Goal: Information Seeking & Learning: Find specific fact

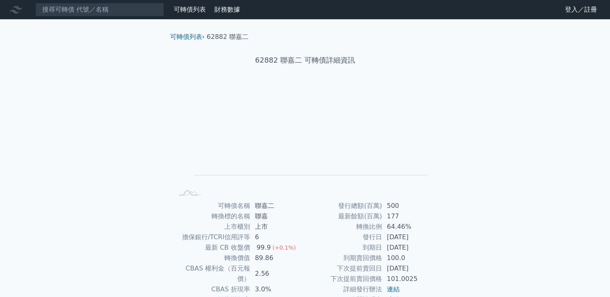
click at [198, 3] on div "可轉債列表 財務數據" at bounding box center [121, 10] width 243 height 14
drag, startPoint x: 198, startPoint y: 3, endPoint x: 193, endPoint y: 10, distance: 8.8
click at [193, 10] on link "可轉債列表" at bounding box center [190, 10] width 32 height 8
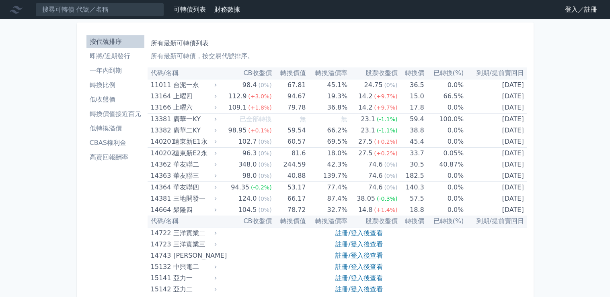
click at [230, 8] on link "財務數據" at bounding box center [227, 10] width 26 height 8
click at [94, 8] on input at bounding box center [99, 10] width 129 height 14
paste input "33902"
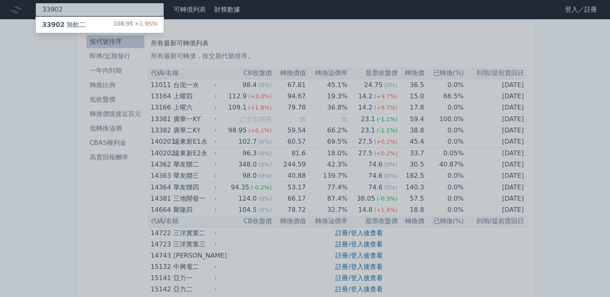
type input "33902"
click at [66, 22] on div "33902 旭軟二" at bounding box center [63, 25] width 43 height 10
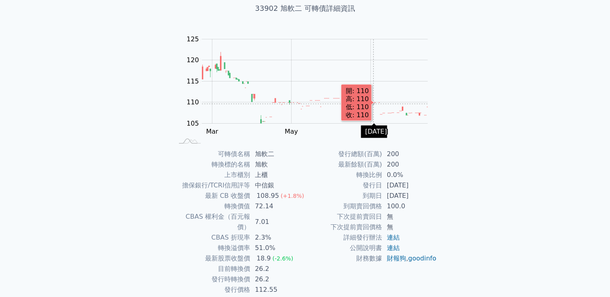
scroll to position [67, 0]
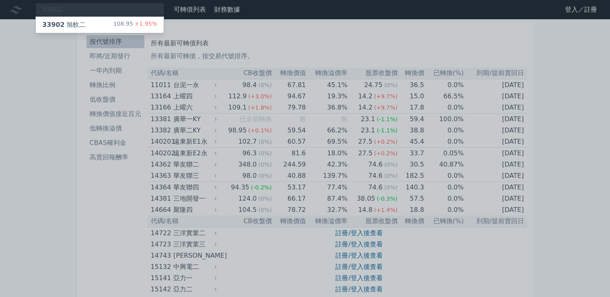
click at [91, 20] on div "33902 旭軟二 108.95 +1.95%" at bounding box center [100, 25] width 128 height 16
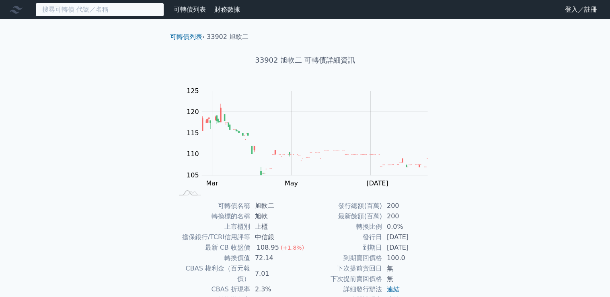
click at [82, 12] on input at bounding box center [99, 10] width 129 height 14
paste input "33902"
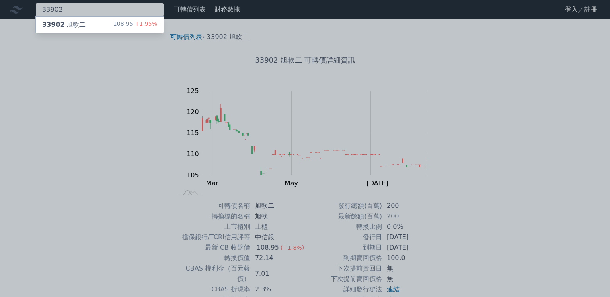
type input "33902"
click at [105, 22] on div "33902 旭軟二 108.95 +1.95%" at bounding box center [100, 25] width 128 height 16
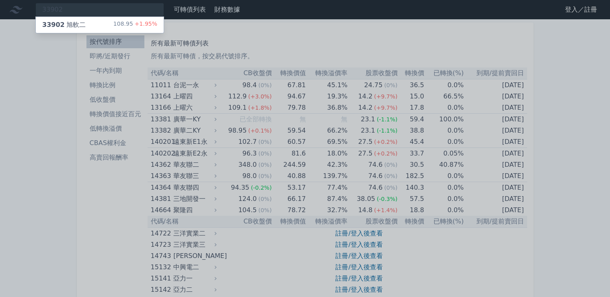
click at [80, 25] on div "33902 旭軟二" at bounding box center [63, 25] width 43 height 10
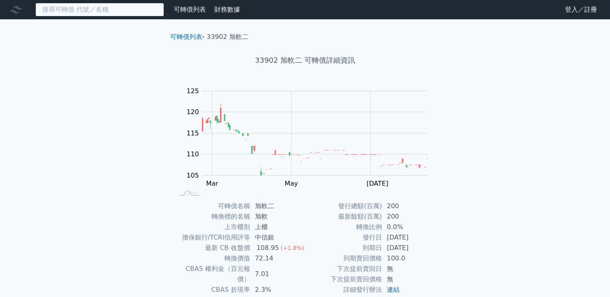
click at [95, 11] on input at bounding box center [99, 10] width 129 height 14
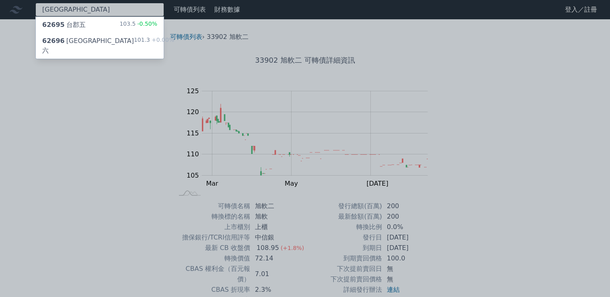
type input "[GEOGRAPHIC_DATA]"
click at [91, 24] on div "62695 台郡五 103.5 -0.50%" at bounding box center [100, 25] width 128 height 16
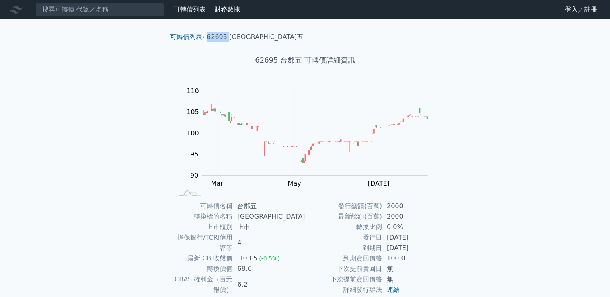
drag, startPoint x: 207, startPoint y: 39, endPoint x: 229, endPoint y: 37, distance: 22.2
click at [229, 37] on li "62695 [GEOGRAPHIC_DATA]五" at bounding box center [255, 37] width 96 height 10
copy li "62695"
